Goal: Task Accomplishment & Management: Manage account settings

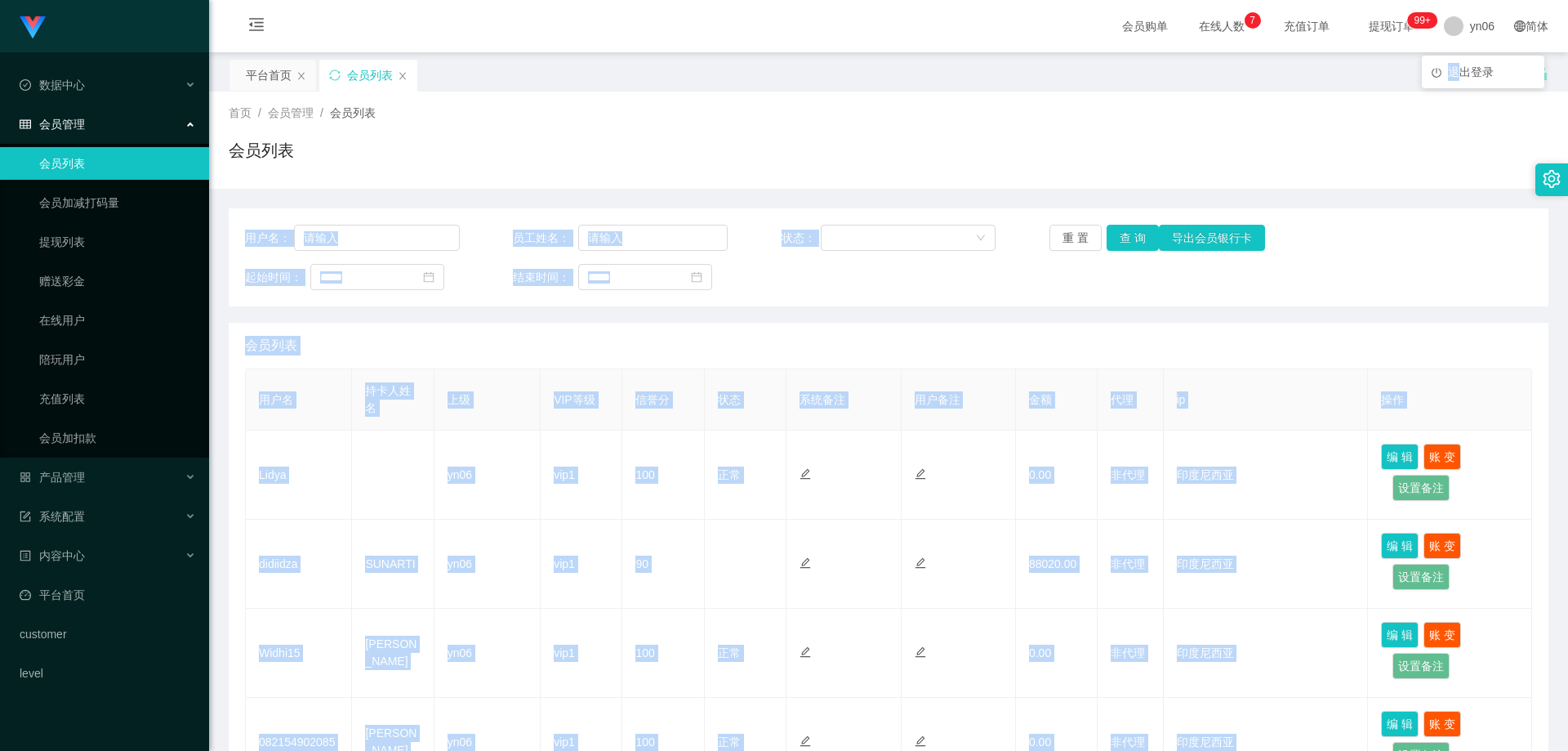
drag, startPoint x: 1460, startPoint y: 72, endPoint x: 1355, endPoint y: 181, distance: 151.3
click at [1411, 143] on div "Shopee工作台代理端 数据中心 会员管理 会员列表 会员加减打码量 提现列表 赠送彩金 在线用户 陪玩用户 充值列表 会员加扣款 产品管理 系统配置 内容…" at bounding box center [784, 376] width 1568 height 751
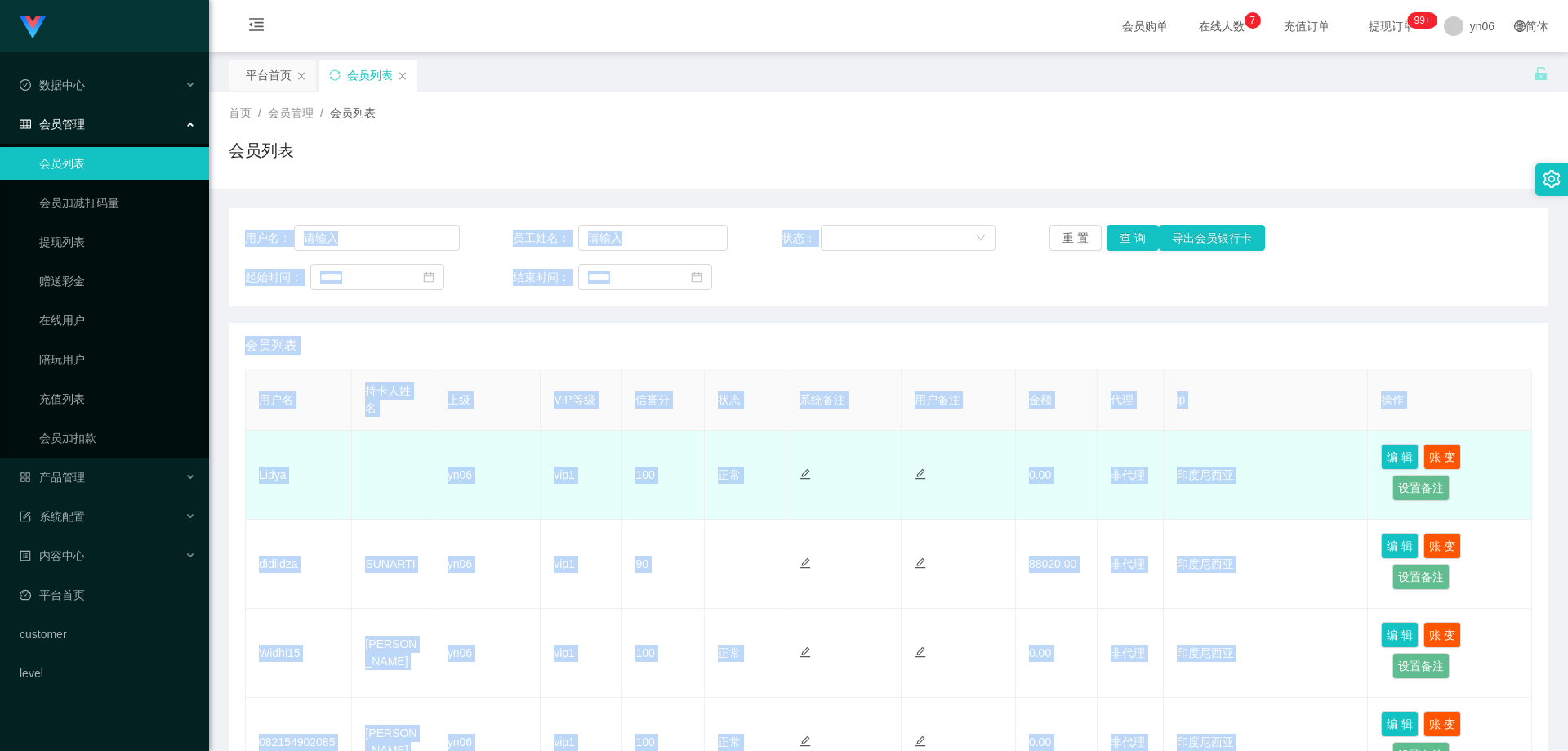
click at [368, 441] on td at bounding box center [393, 475] width 82 height 89
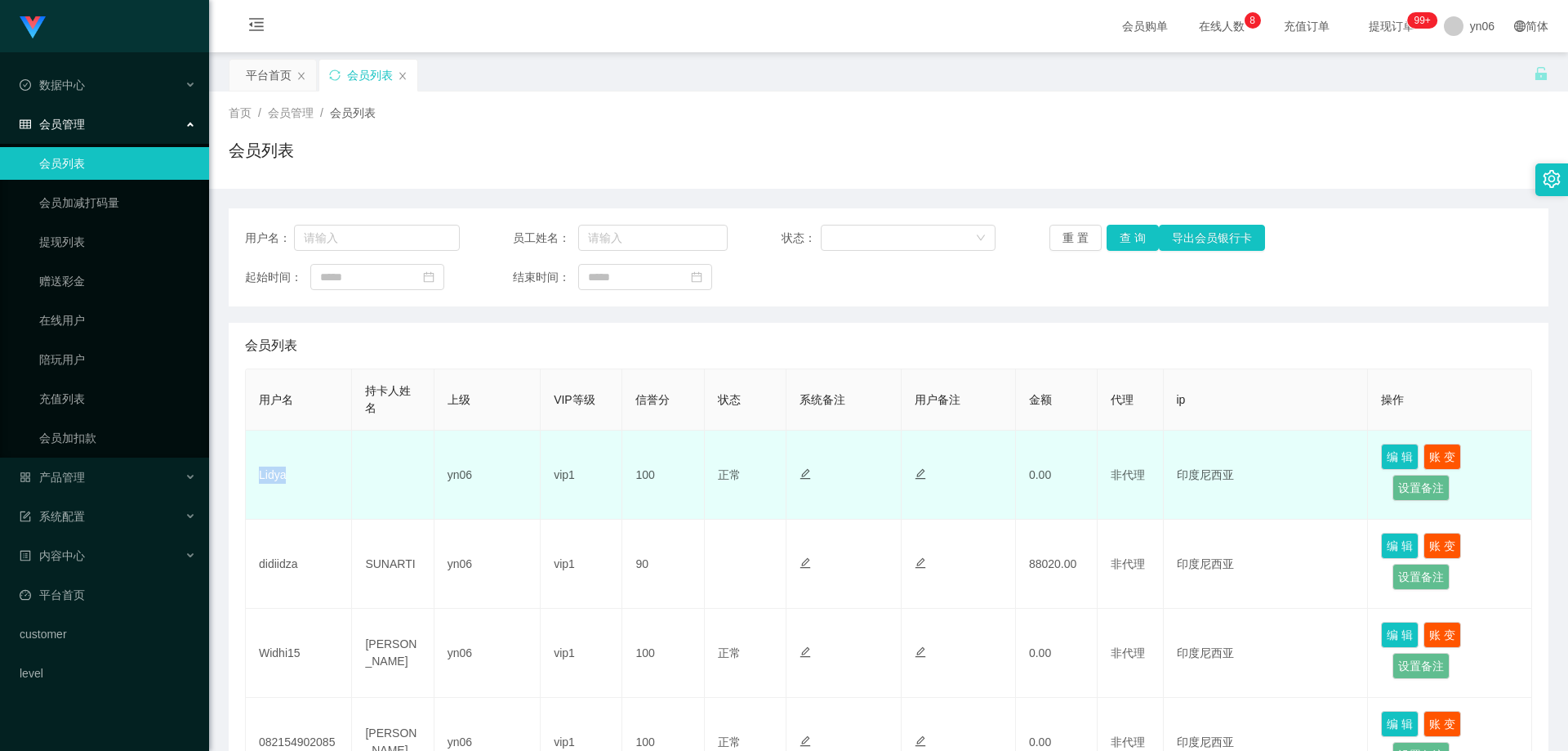
drag, startPoint x: 311, startPoint y: 467, endPoint x: 259, endPoint y: 477, distance: 53.0
click at [259, 477] on td "Lidya" at bounding box center [299, 475] width 106 height 89
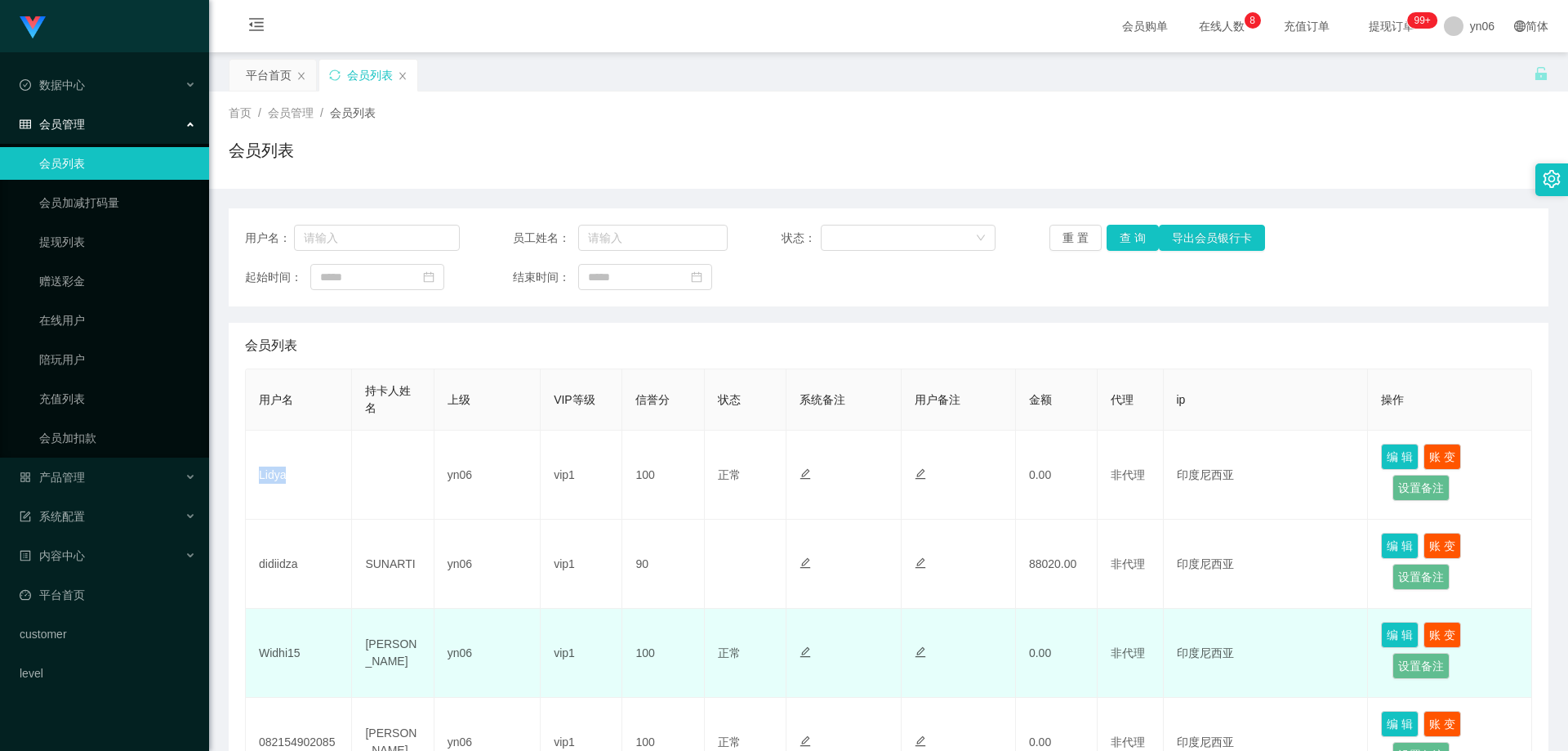
copy td "Lidya"
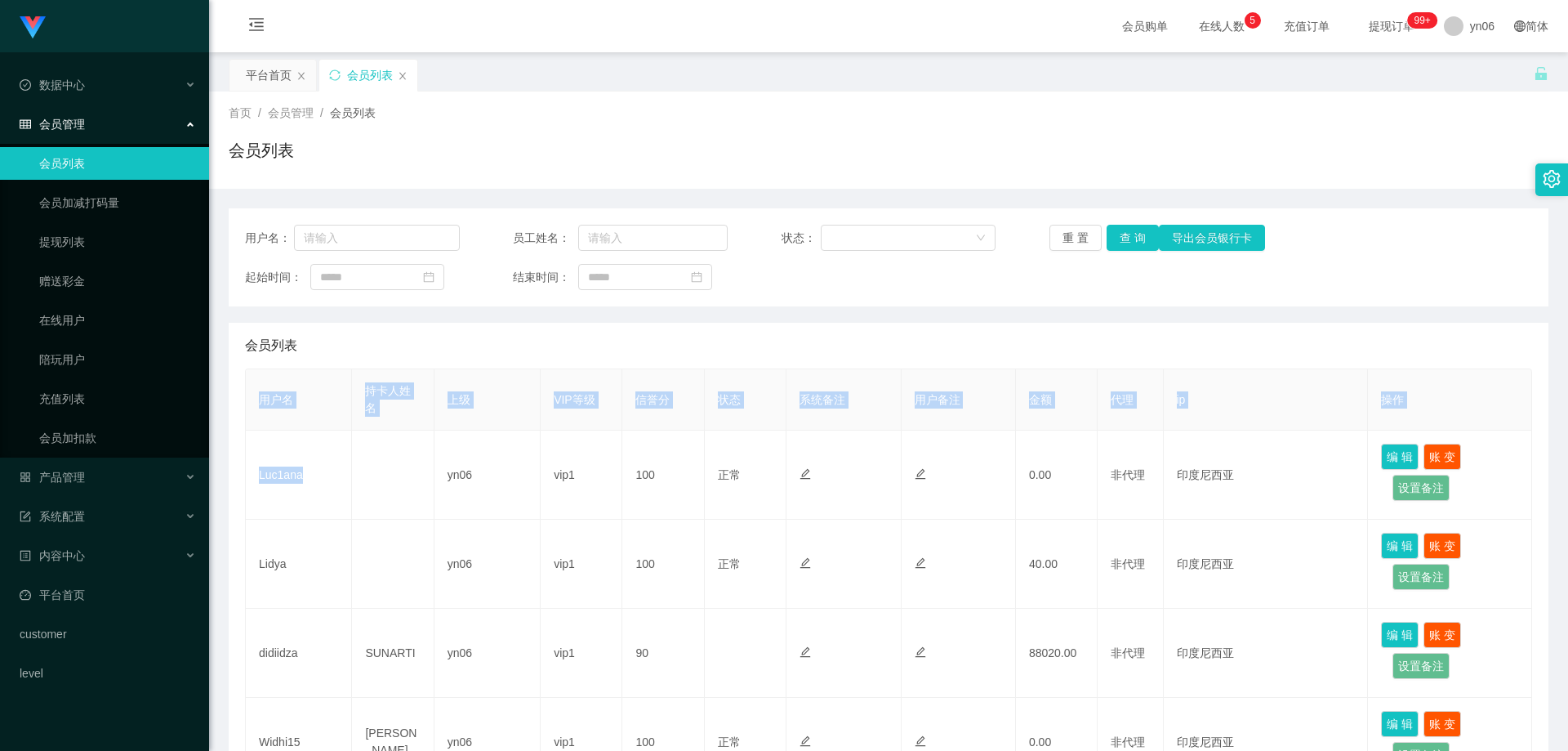
click at [243, 475] on div "会员列表 用户名 持卡人姓名 上级 VIP等级 信誉分 状态 系统备注 用户备注 金额 代理 ip 操作 Luc1ana yn06 vip1 100 正常 禁…" at bounding box center [888, 762] width 1320 height 879
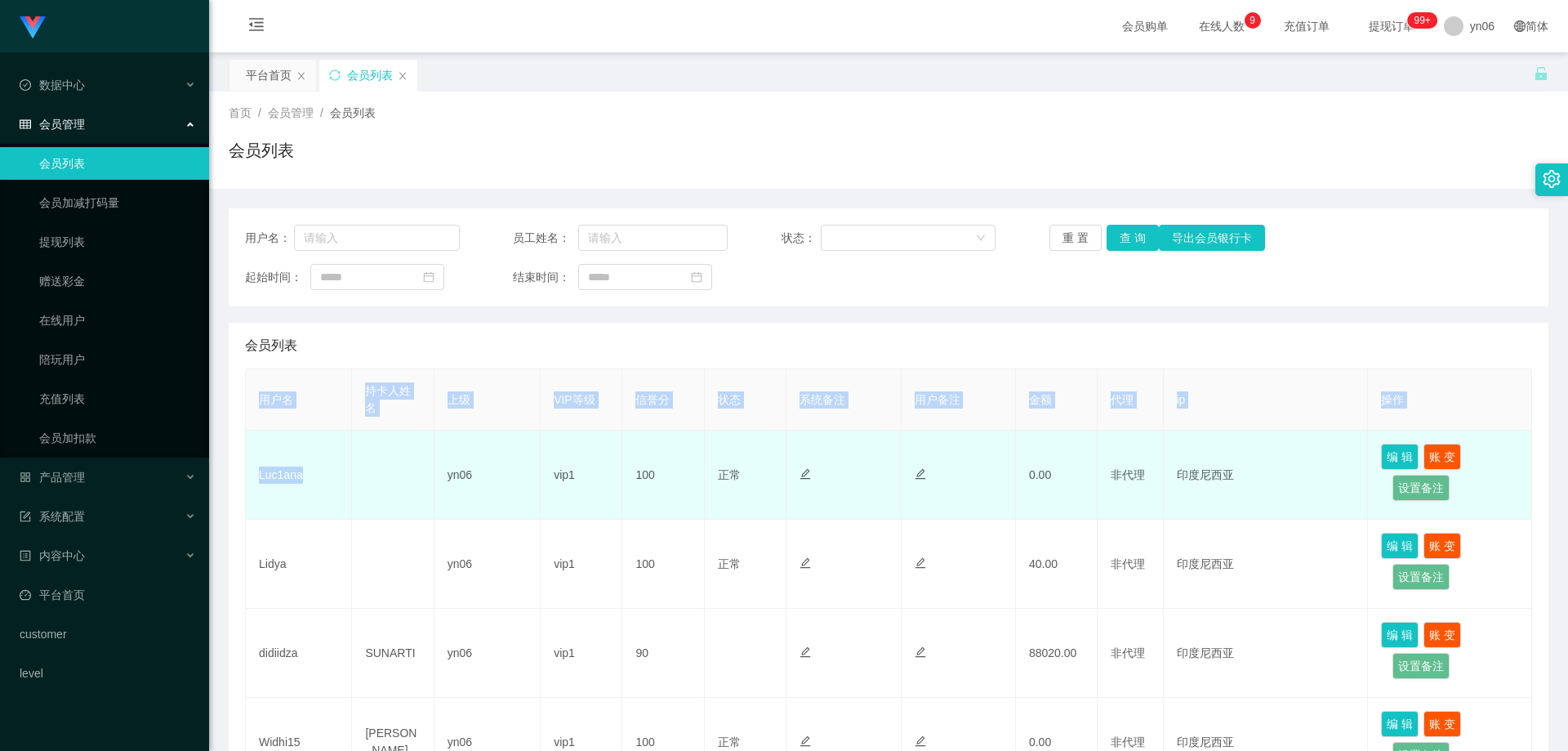
drag, startPoint x: 327, startPoint y: 440, endPoint x: 316, endPoint y: 458, distance: 21.1
click at [325, 440] on td "Luc1ana" at bounding box center [299, 475] width 106 height 89
click at [311, 478] on td "Luc1ana" at bounding box center [299, 475] width 106 height 89
drag, startPoint x: 302, startPoint y: 479, endPoint x: 258, endPoint y: 483, distance: 44.2
click at [258, 483] on td "Luc1ana" at bounding box center [299, 475] width 106 height 89
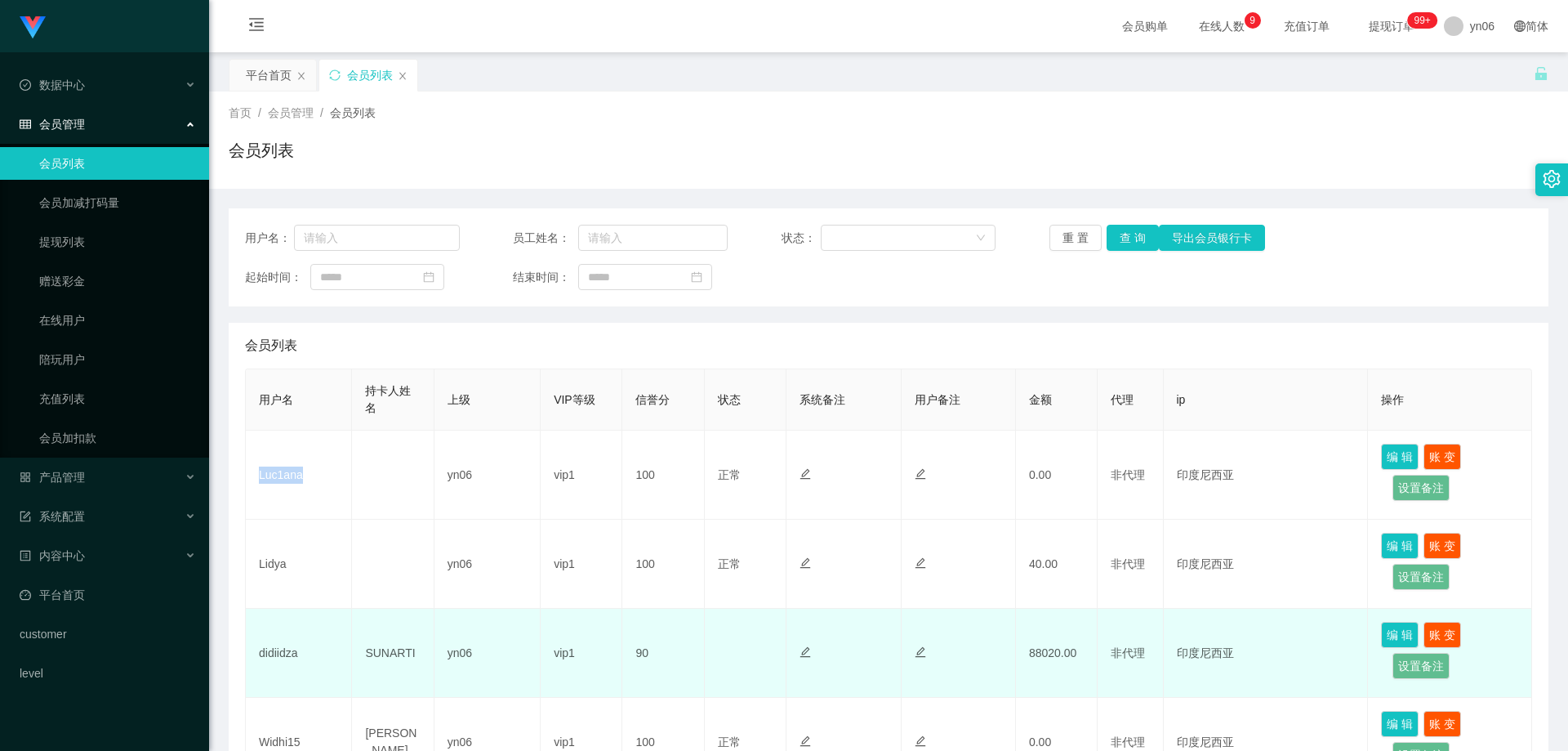
copy td "Luc1ana"
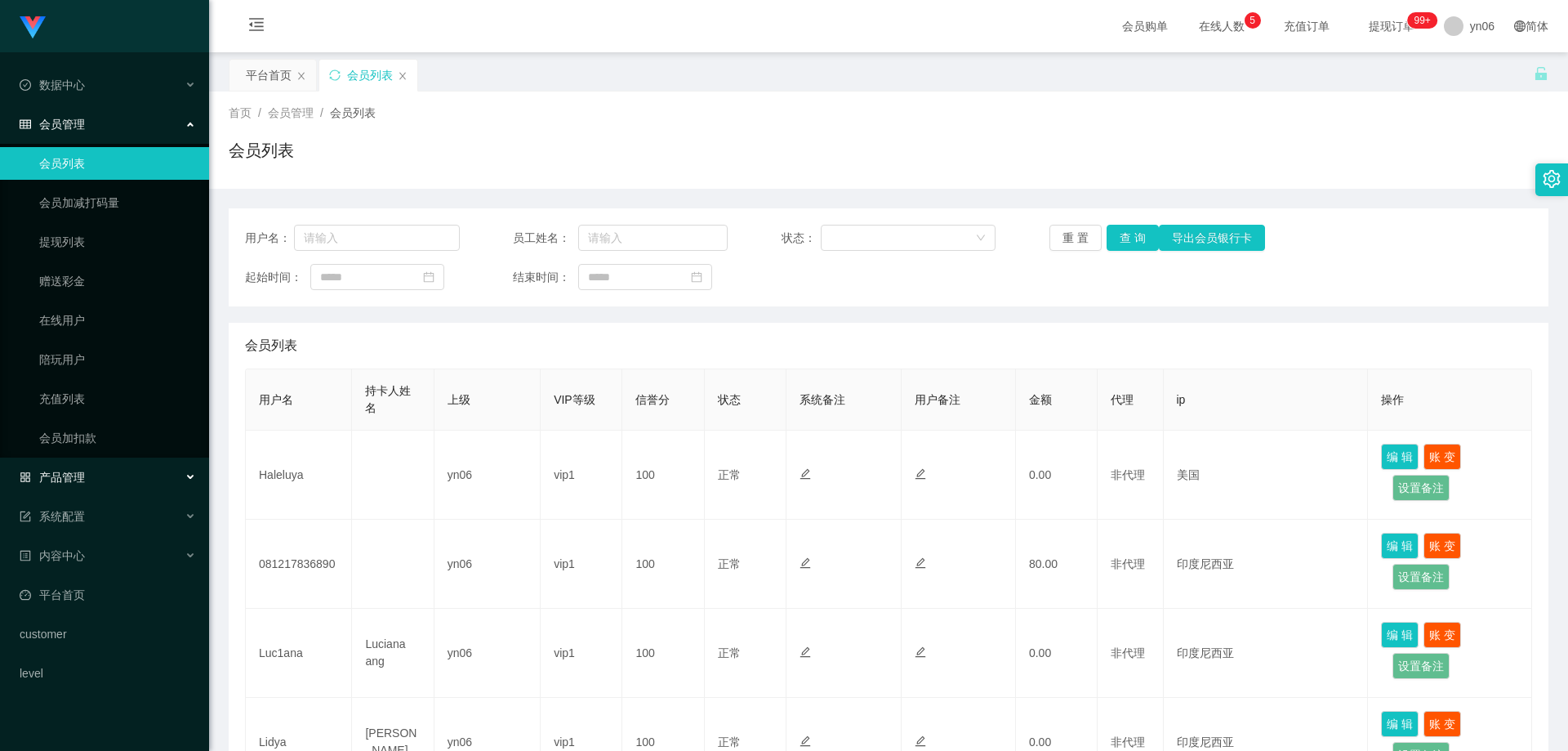
click at [102, 491] on div "产品管理" at bounding box center [104, 477] width 209 height 33
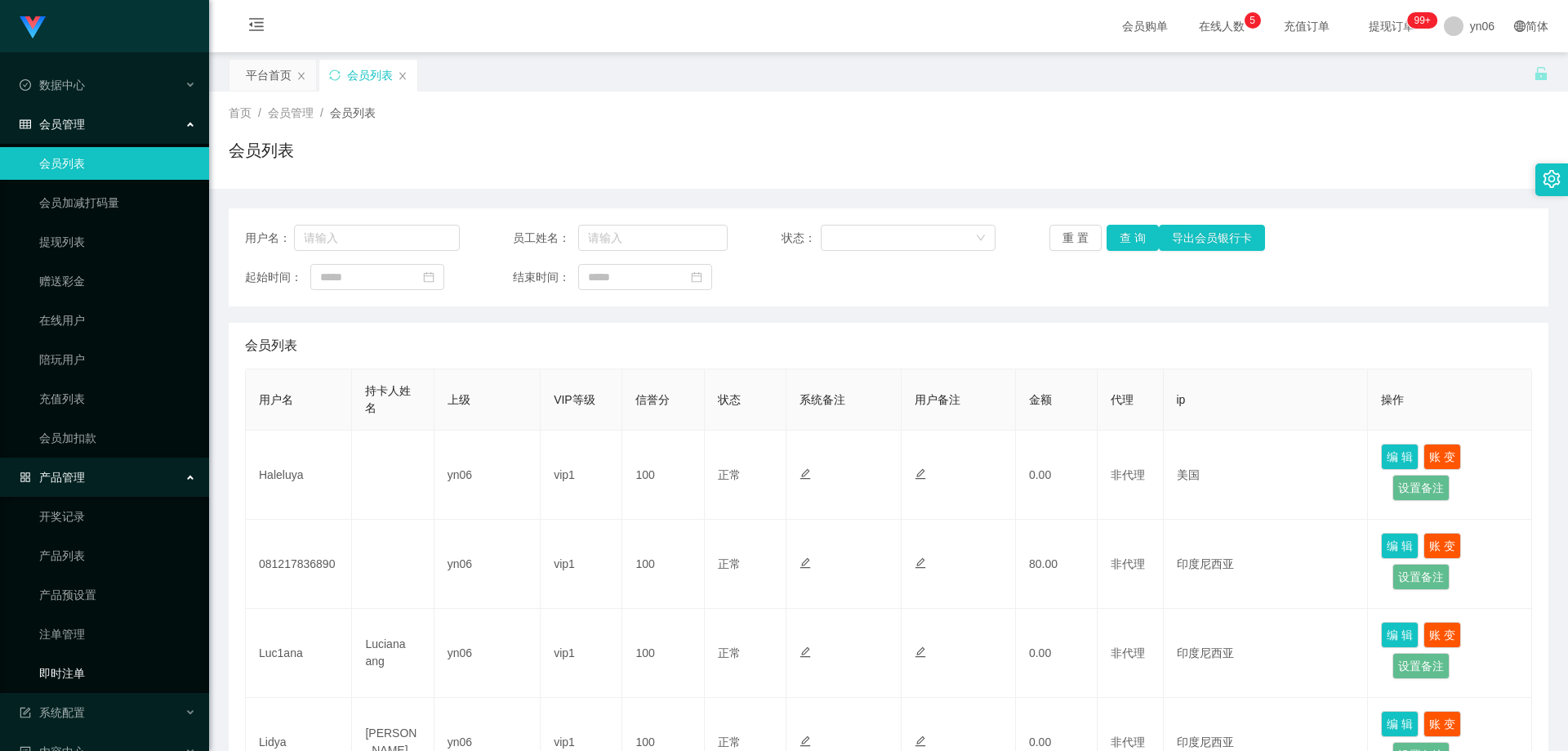
scroll to position [152, 0]
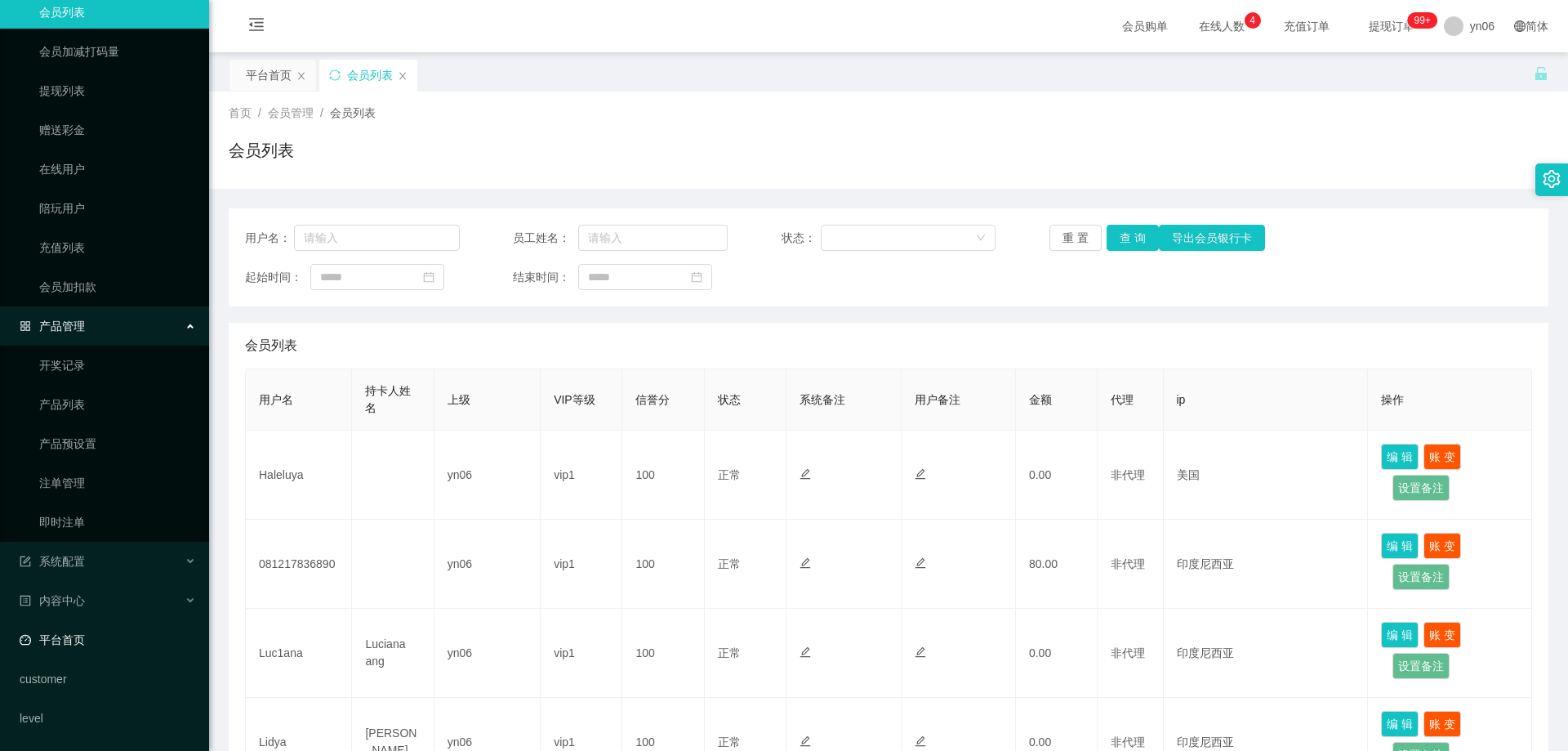
click at [84, 630] on link "平台首页" at bounding box center [108, 639] width 176 height 33
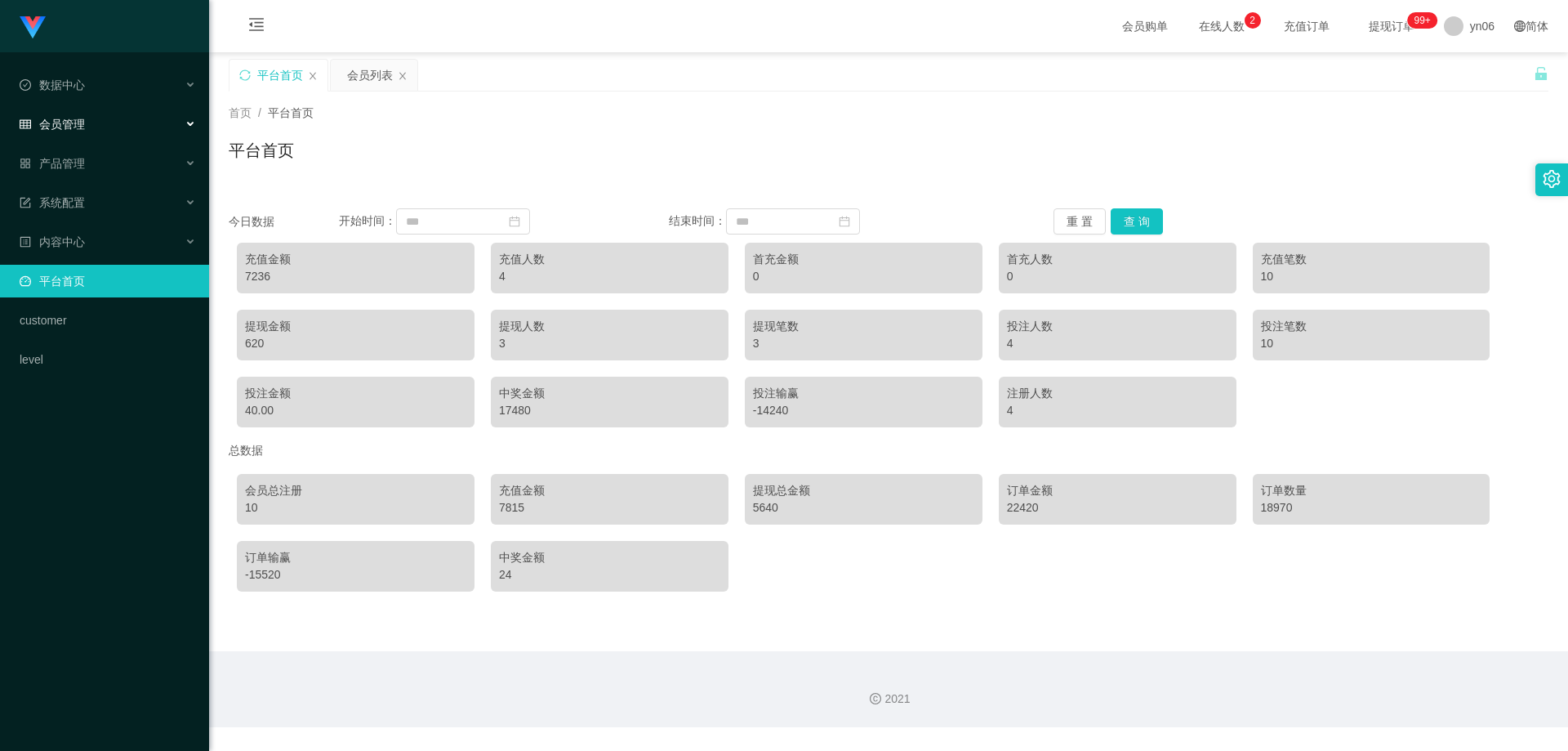
click at [85, 108] on div "会员管理" at bounding box center [104, 124] width 209 height 33
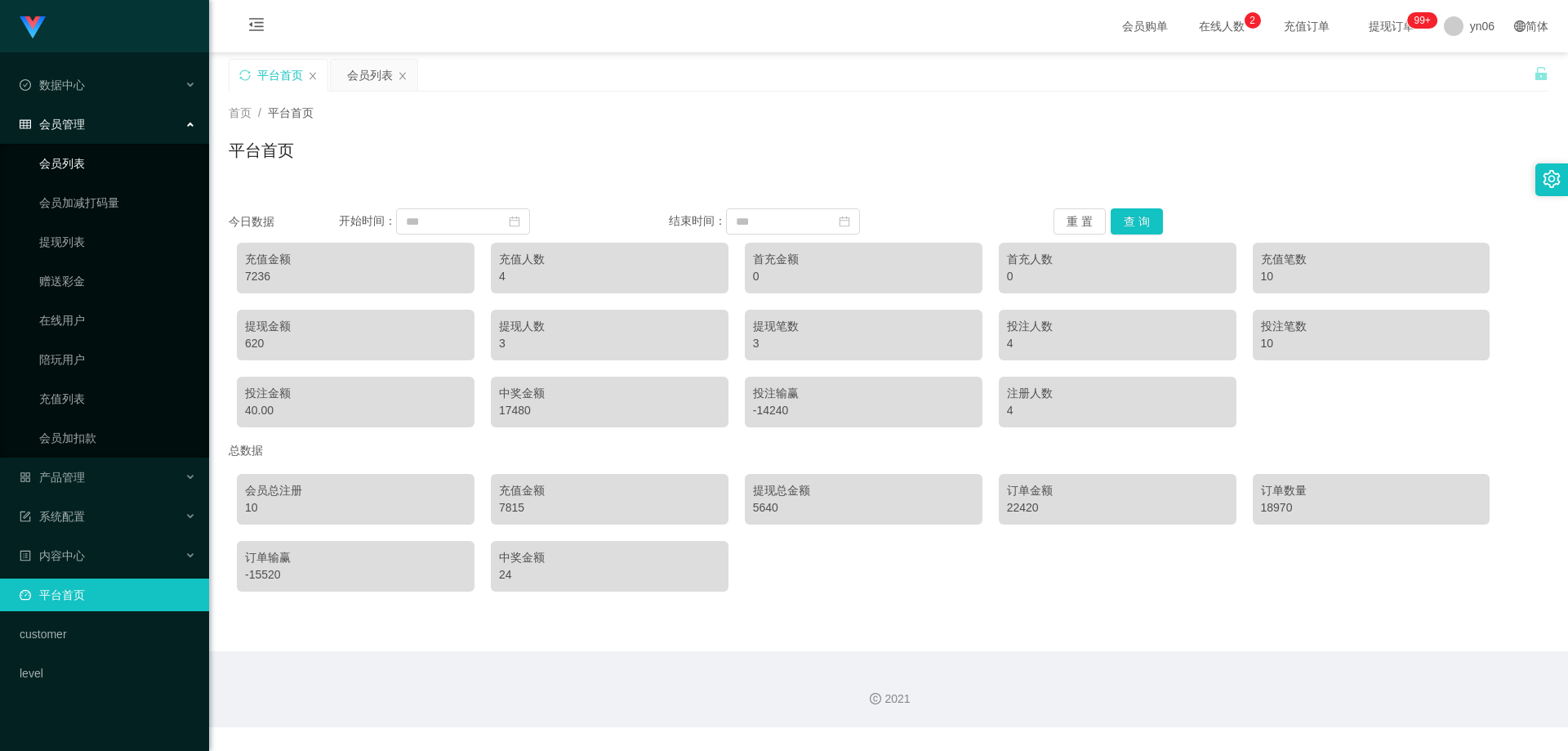
click at [85, 165] on link "会员列表" at bounding box center [117, 163] width 157 height 33
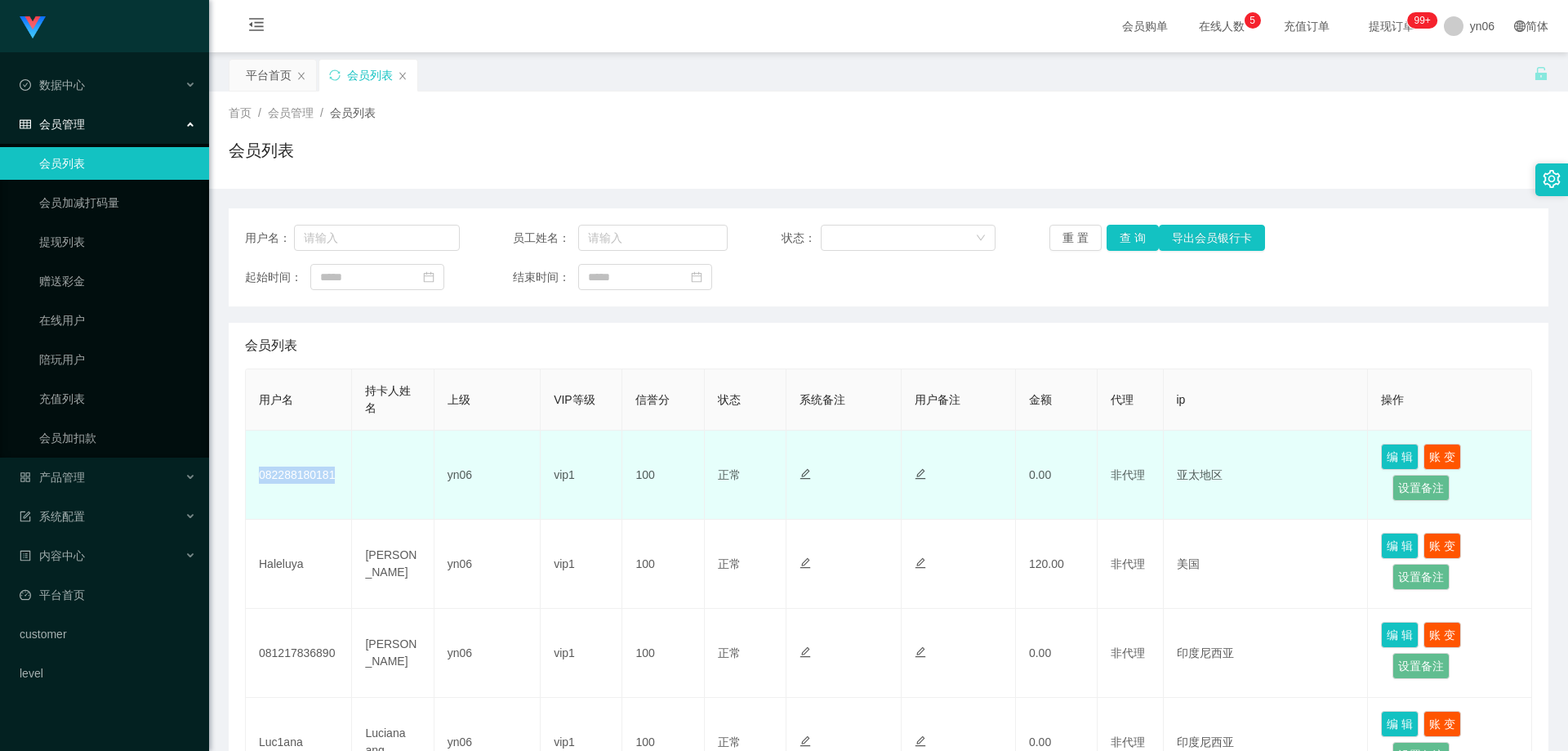
drag, startPoint x: 341, startPoint y: 473, endPoint x: 260, endPoint y: 477, distance: 81.1
click at [260, 477] on td "082288180181" at bounding box center [299, 475] width 106 height 89
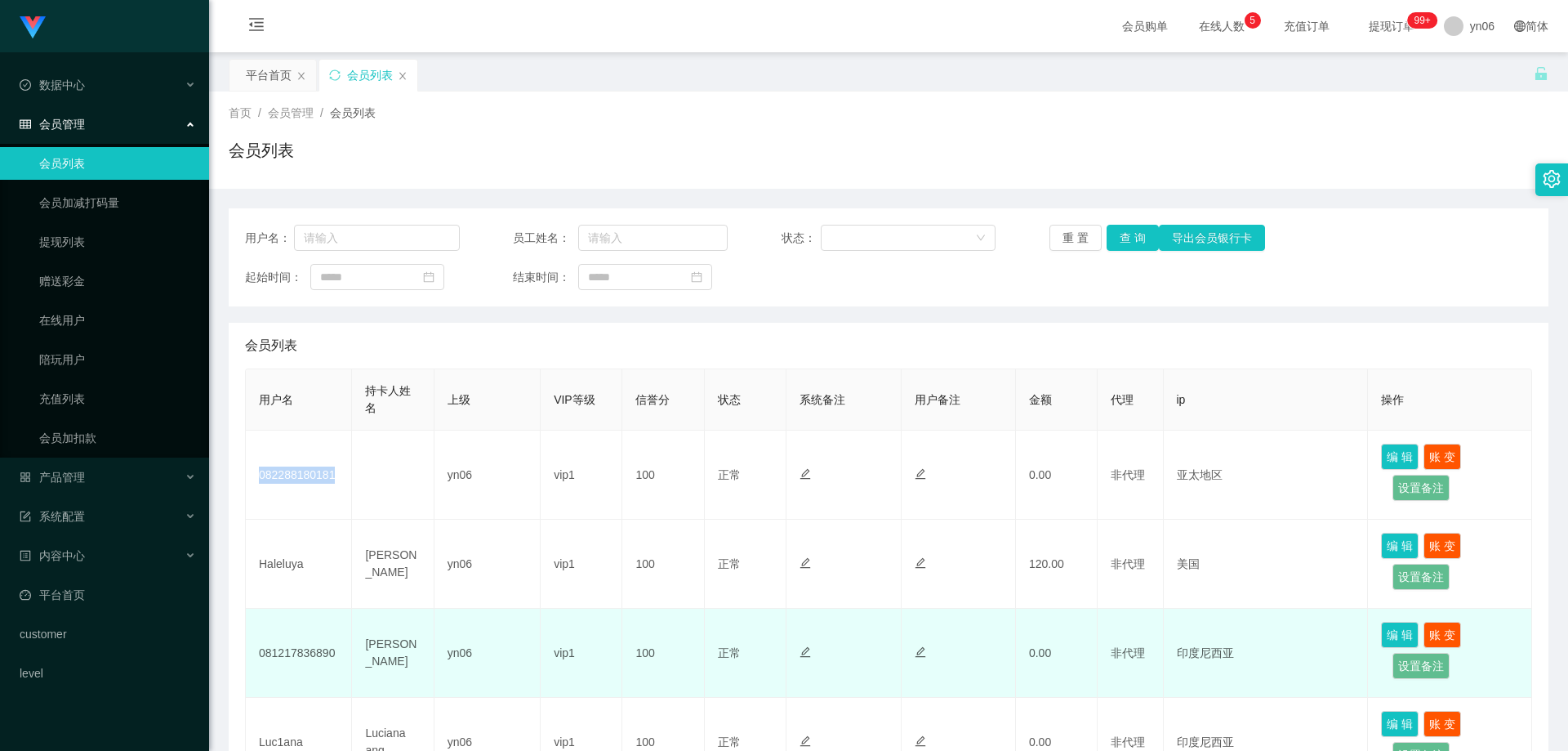
copy td "082288180181"
